Goal: Task Accomplishment & Management: Use online tool/utility

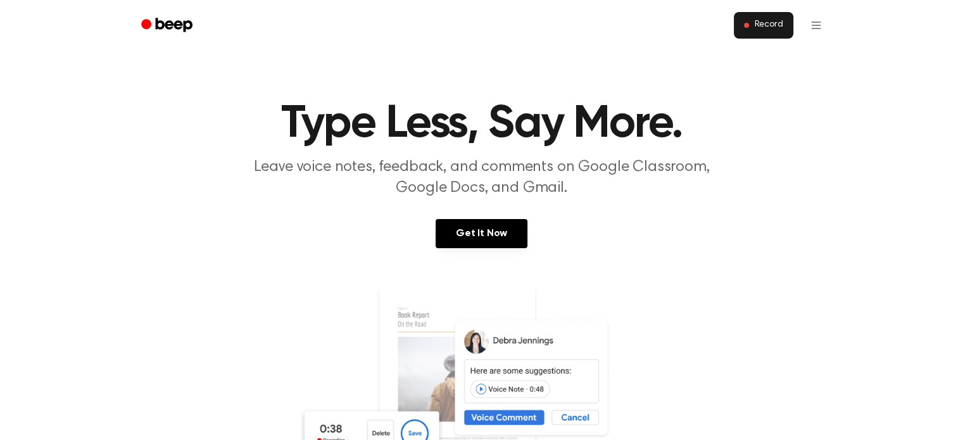
click at [750, 30] on button "Record" at bounding box center [763, 25] width 59 height 27
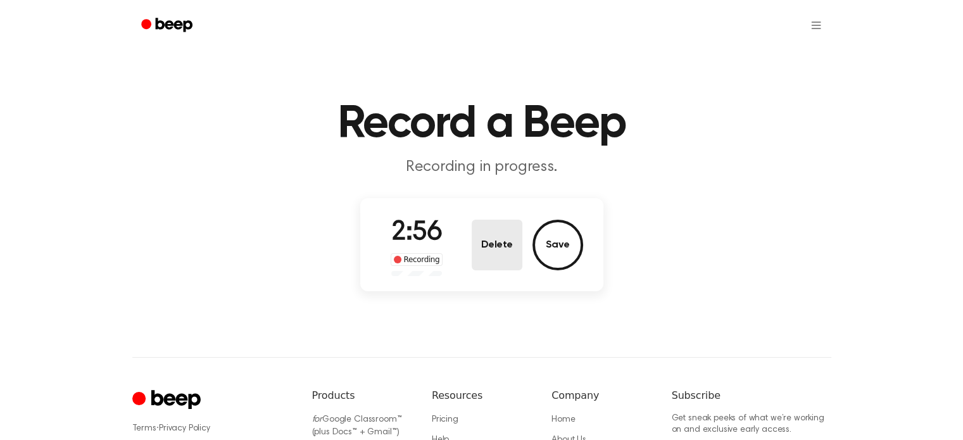
click at [491, 245] on button "Delete" at bounding box center [497, 245] width 51 height 51
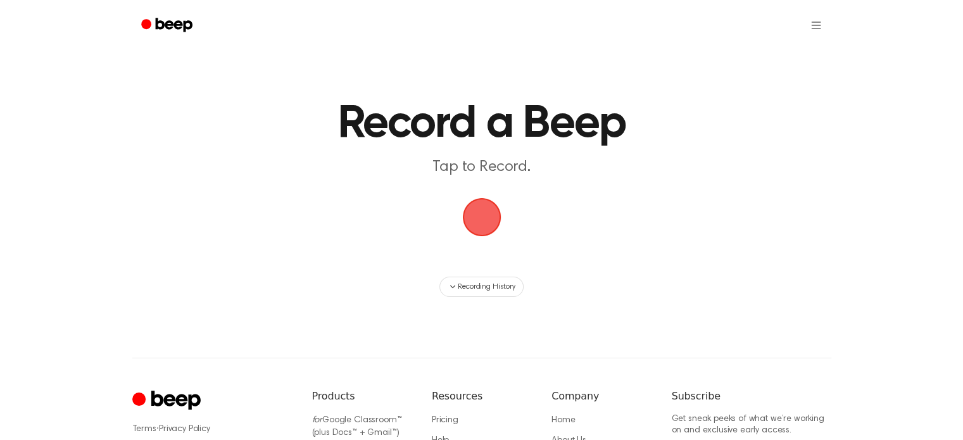
click at [477, 207] on span "button" at bounding box center [481, 217] width 39 height 39
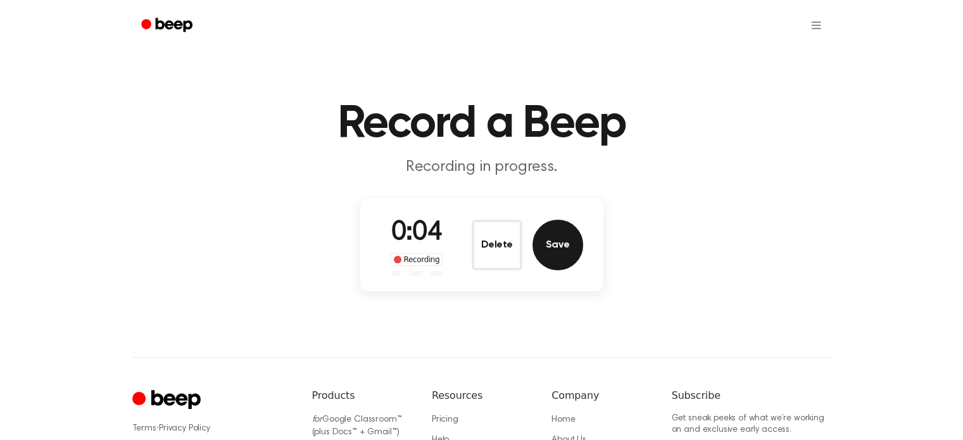
click at [560, 251] on button "Save" at bounding box center [558, 245] width 51 height 51
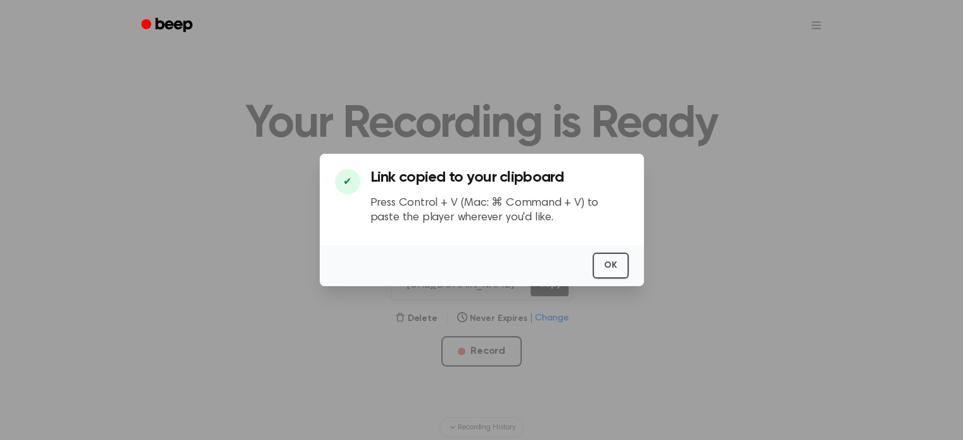
scroll to position [0, 3]
click at [601, 258] on button "OK" at bounding box center [611, 266] width 36 height 26
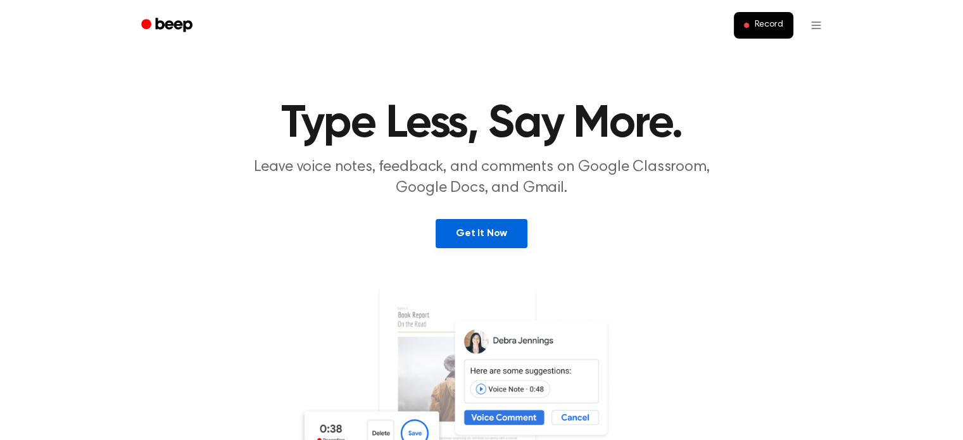
click at [483, 230] on link "Get It Now" at bounding box center [482, 233] width 92 height 29
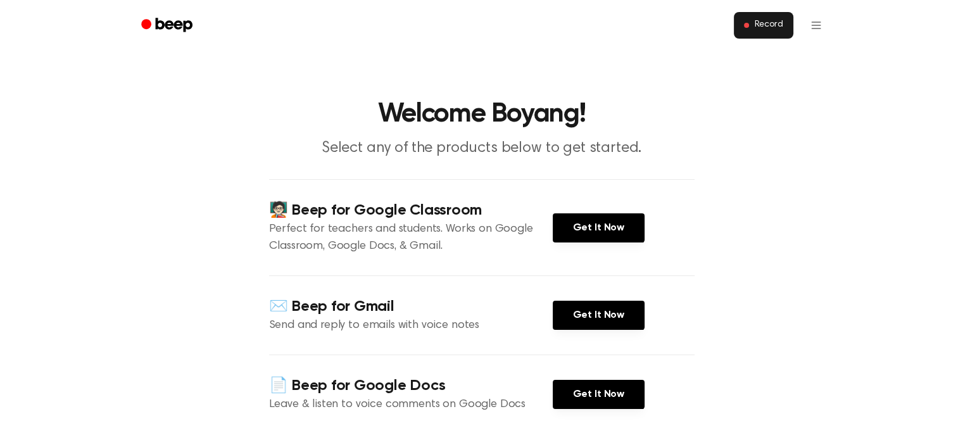
click at [757, 22] on span "Record" at bounding box center [768, 25] width 28 height 11
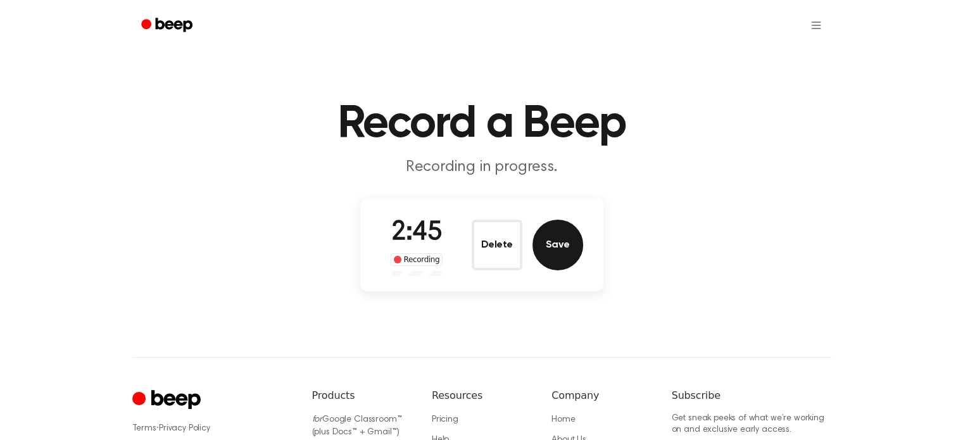
click at [557, 253] on button "Save" at bounding box center [558, 245] width 51 height 51
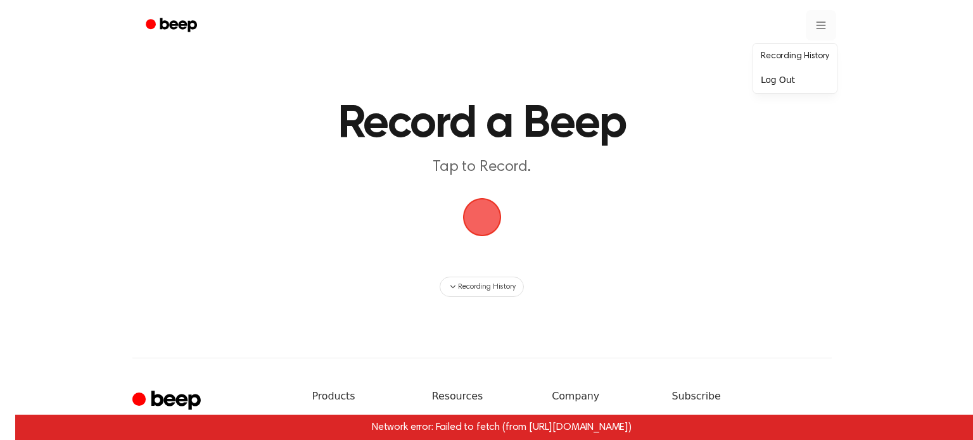
click at [815, 28] on html "Record a Beep Tap to Record. Recording History Network error: Failed to fetch (…" at bounding box center [486, 299] width 973 height 598
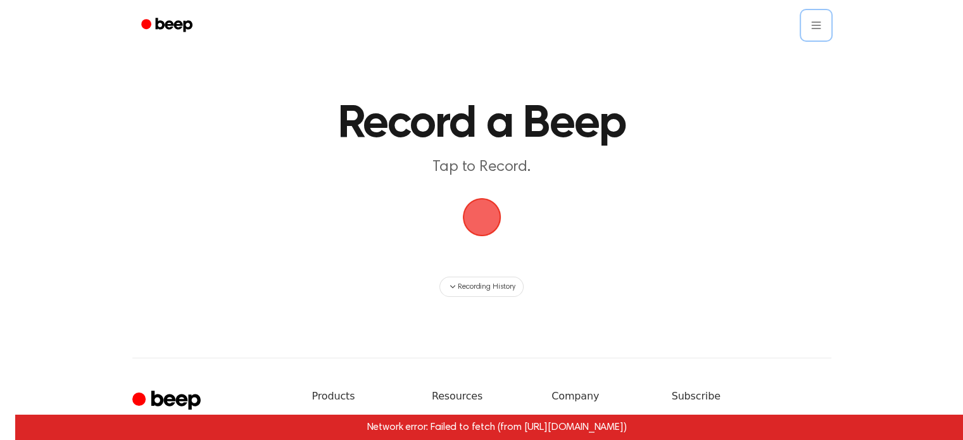
click at [738, 108] on html "Record a Beep Tap to Record. Recording History Network error: Failed to fetch (…" at bounding box center [481, 299] width 963 height 598
click at [659, 294] on div "Recording History" at bounding box center [481, 287] width 729 height 20
drag, startPoint x: 659, startPoint y: 294, endPoint x: 877, endPoint y: 209, distance: 234.0
click at [877, 209] on main "Record a Beep Tap to Record. Recording History Network error: Failed to fetch (…" at bounding box center [481, 148] width 963 height 297
drag, startPoint x: 877, startPoint y: 209, endPoint x: 790, endPoint y: 247, distance: 94.7
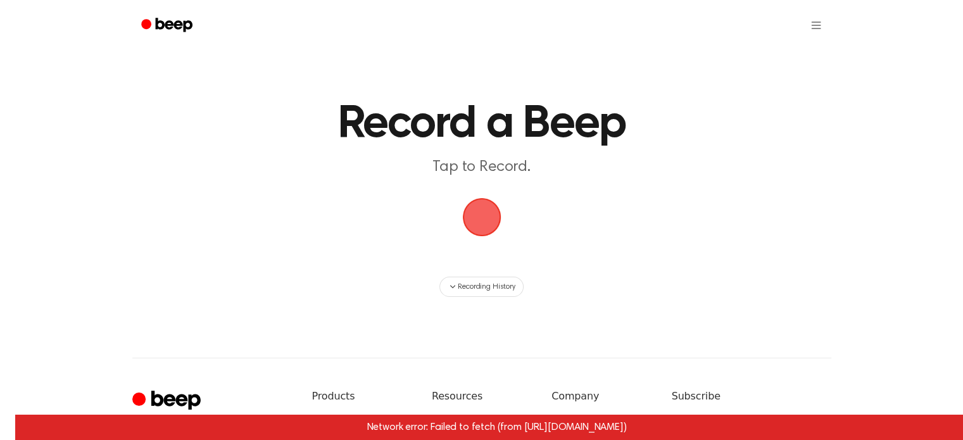
click at [790, 247] on main "Record a Beep Tap to Record. Recording History Network error: Failed to fetch (…" at bounding box center [481, 148] width 963 height 297
drag, startPoint x: 790, startPoint y: 247, endPoint x: 863, endPoint y: 144, distance: 125.8
drag, startPoint x: 863, startPoint y: 144, endPoint x: 688, endPoint y: 108, distance: 178.5
click at [688, 108] on h1 "Record a Beep" at bounding box center [482, 124] width 648 height 46
click at [615, 255] on main "Record a Beep Tap to Record. Recording History Network error: Failed to fetch (…" at bounding box center [481, 148] width 963 height 297
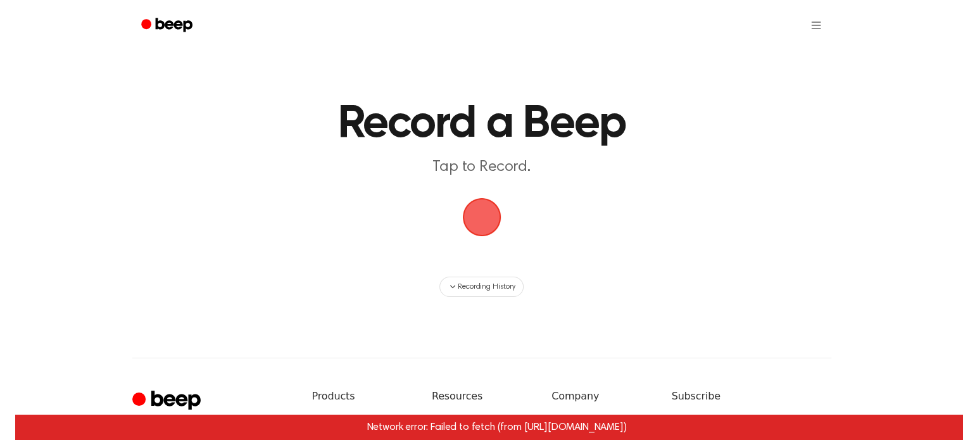
click at [692, 191] on main "Record a Beep Tap to Record. Recording History Network error: Failed to fetch (…" at bounding box center [481, 148] width 963 height 297
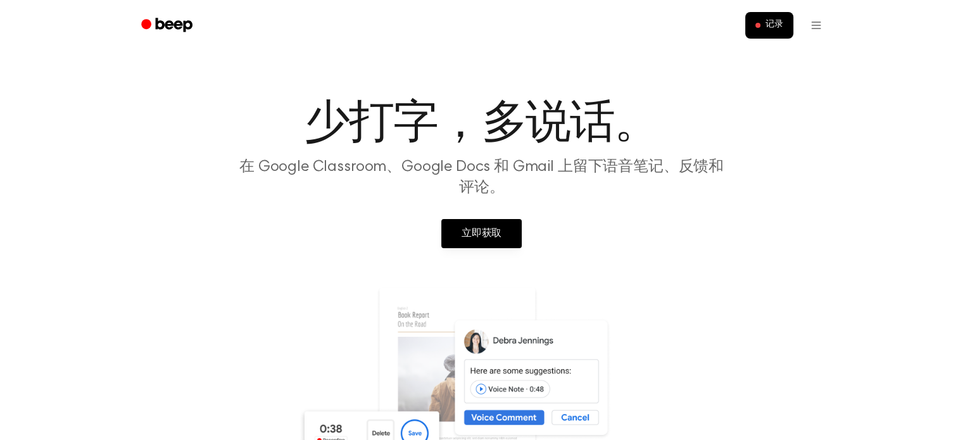
click at [548, 205] on section "少打字，多说话。 在 Google Classroom、Google Docs 和 Gmail 上留下语音笔记、反馈和评论。 立即获取 *我们与 Google…" at bounding box center [481, 342] width 933 height 482
click at [757, 26] on span at bounding box center [757, 25] width 5 height 5
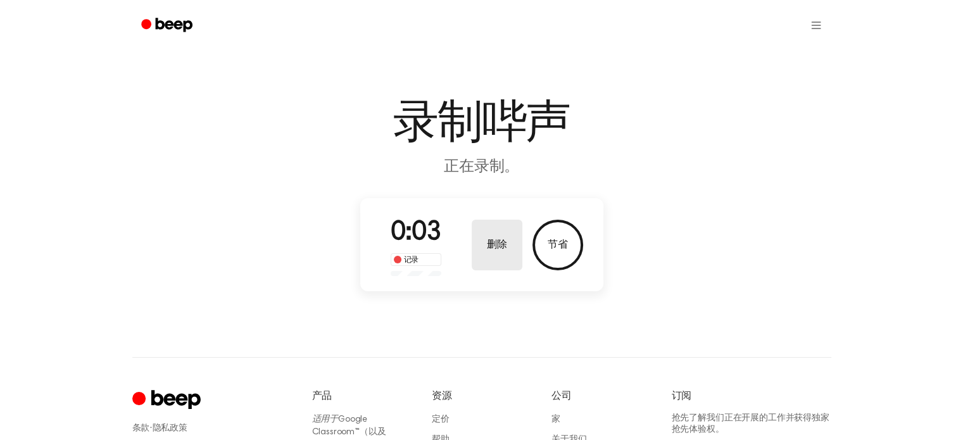
click at [508, 242] on button "删除" at bounding box center [497, 245] width 51 height 51
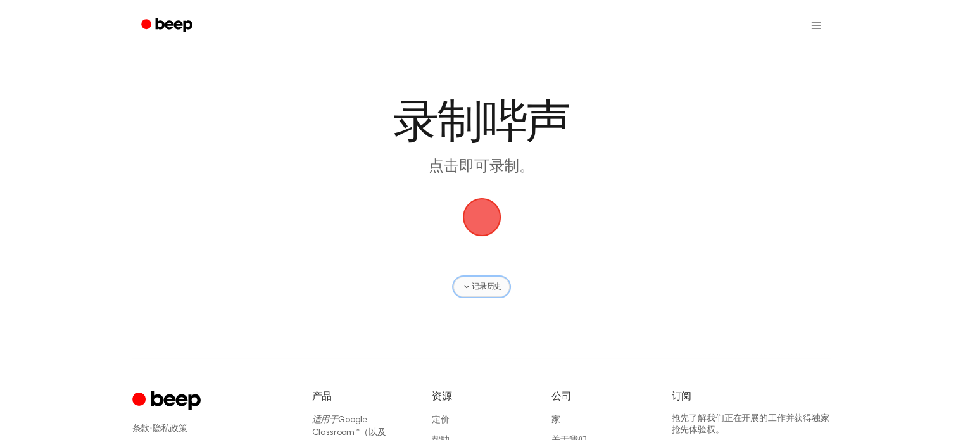
click at [481, 283] on font "记录历史" at bounding box center [487, 287] width 30 height 8
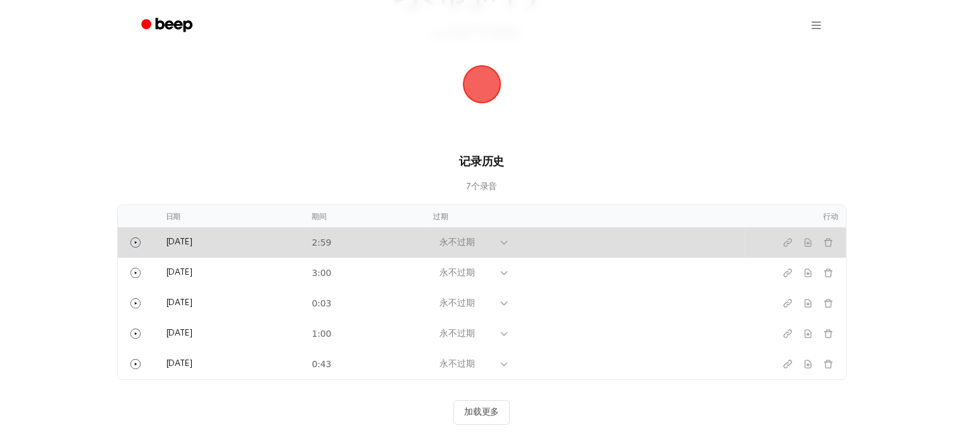
scroll to position [141, 0]
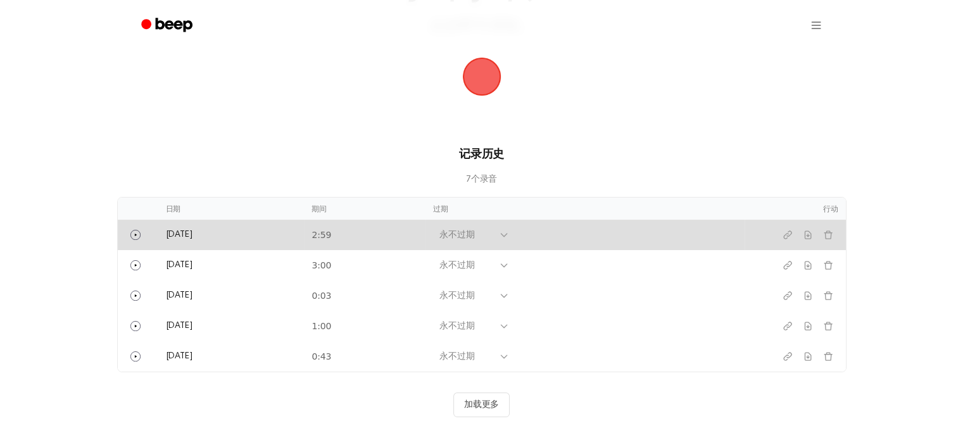
click at [493, 232] on div "永不过期" at bounding box center [465, 234] width 53 height 13
click at [281, 237] on td "今天" at bounding box center [231, 235] width 146 height 30
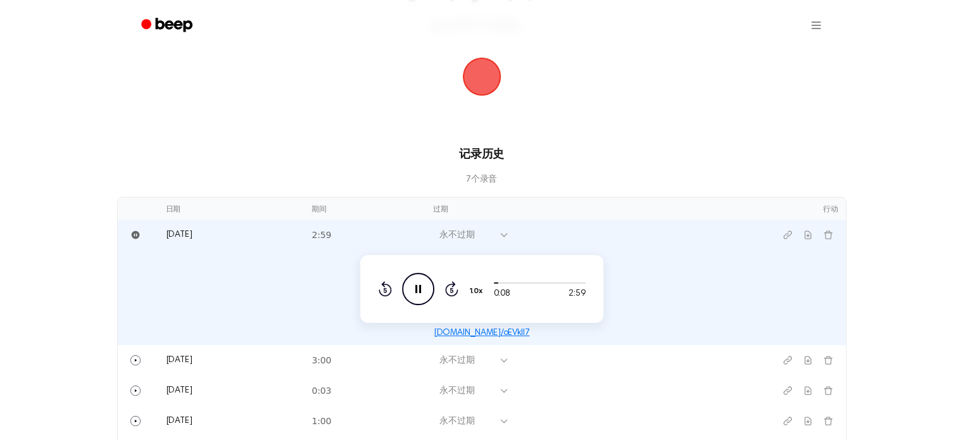
click at [448, 331] on font "beep.audio/oEVkIl7" at bounding box center [482, 333] width 96 height 9
drag, startPoint x: 443, startPoint y: 332, endPoint x: 545, endPoint y: 338, distance: 102.8
click at [545, 338] on div "beep.audio/oEVkIl7" at bounding box center [481, 332] width 713 height 15
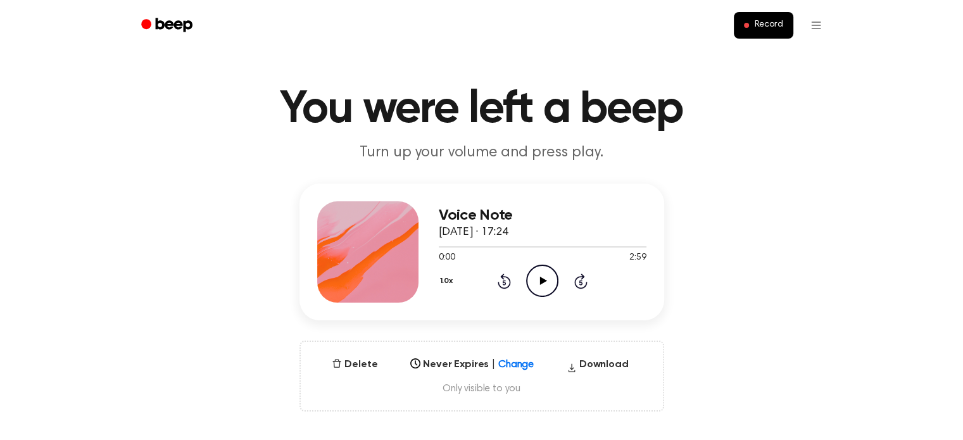
scroll to position [15, 0]
